Goal: Transaction & Acquisition: Book appointment/travel/reservation

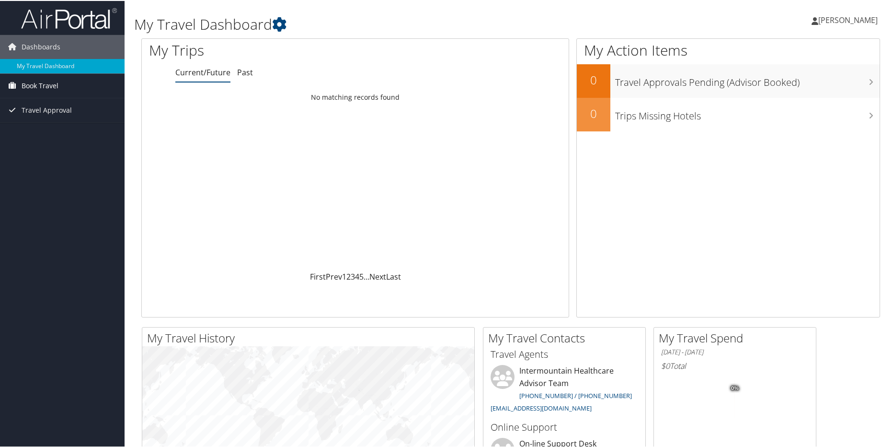
click at [44, 85] on span "Book Travel" at bounding box center [40, 85] width 37 height 24
click at [44, 113] on link "Book/Manage Online Trips" at bounding box center [62, 118] width 125 height 14
